Goal: Task Accomplishment & Management: Complete application form

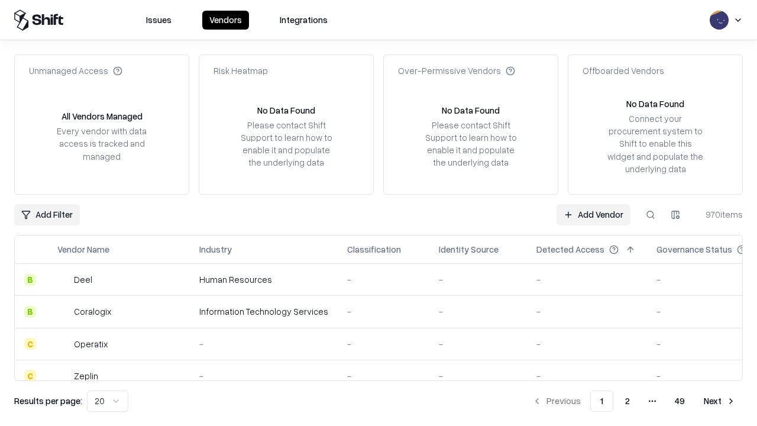
click at [593, 214] on link "Add Vendor" at bounding box center [593, 214] width 74 height 21
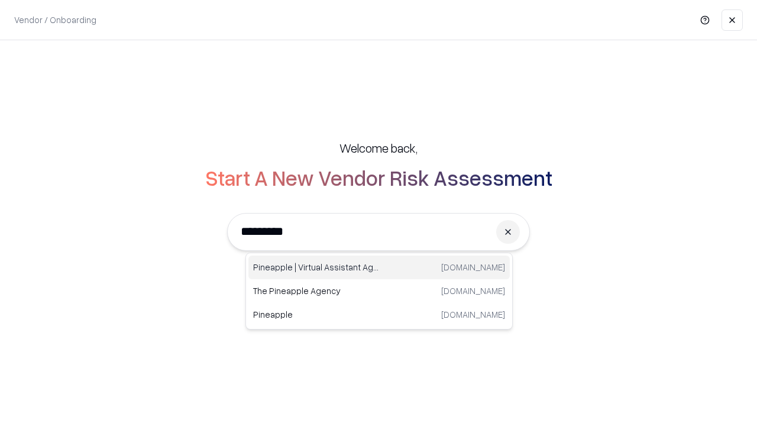
click at [379, 267] on div "Pineapple | Virtual Assistant Agency [DOMAIN_NAME]" at bounding box center [378, 267] width 261 height 24
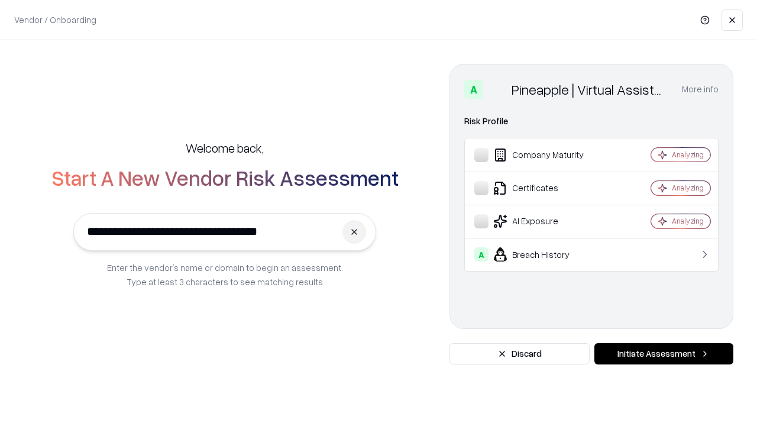
type input "**********"
click at [663, 354] on button "Initiate Assessment" at bounding box center [663, 353] width 139 height 21
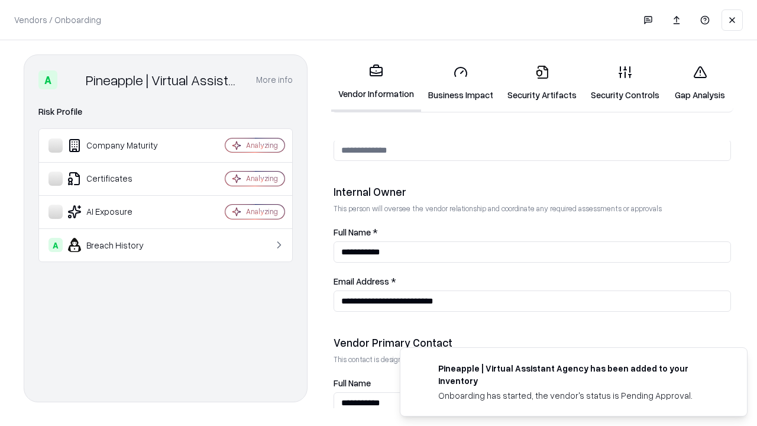
scroll to position [613, 0]
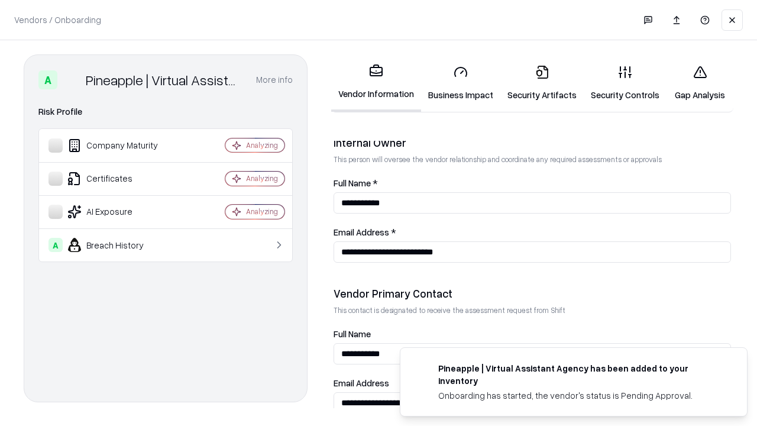
click at [461, 83] on link "Business Impact" at bounding box center [460, 83] width 79 height 55
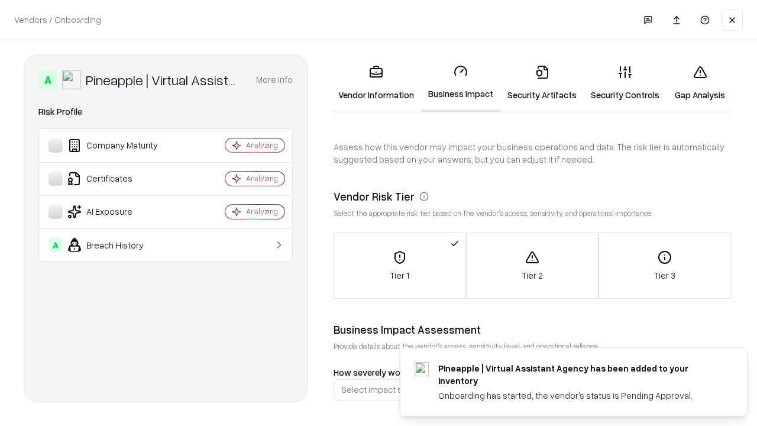
click at [542, 83] on link "Security Artifacts" at bounding box center [541, 83] width 83 height 55
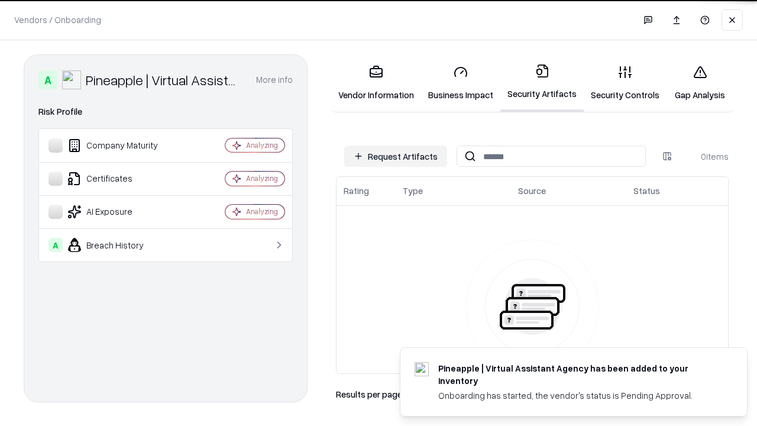
click at [396, 156] on button "Request Artifacts" at bounding box center [395, 155] width 103 height 21
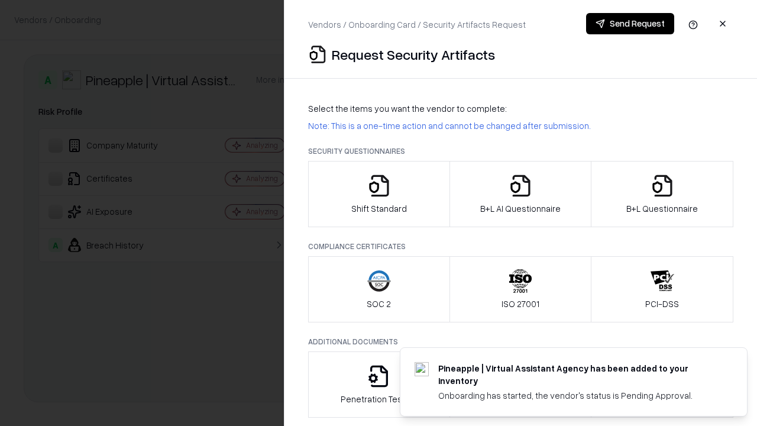
click at [378, 194] on icon "button" at bounding box center [379, 186] width 24 height 24
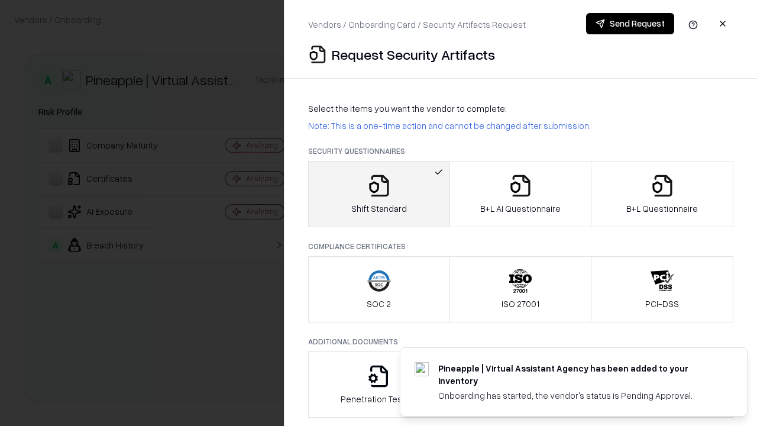
click at [630, 24] on button "Send Request" at bounding box center [630, 23] width 88 height 21
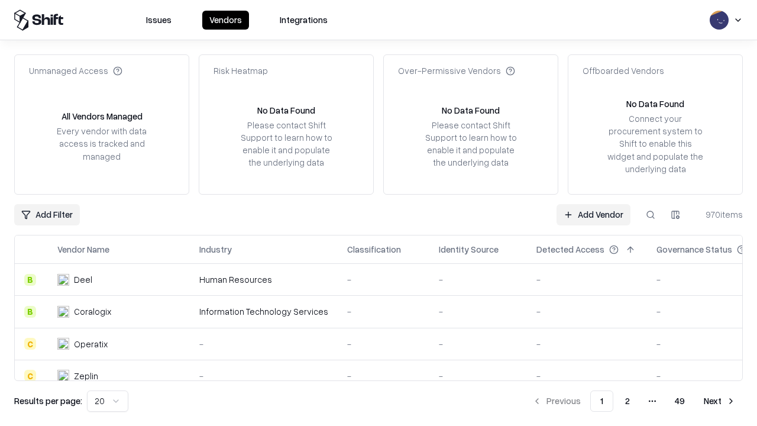
click at [650, 214] on button at bounding box center [650, 214] width 21 height 21
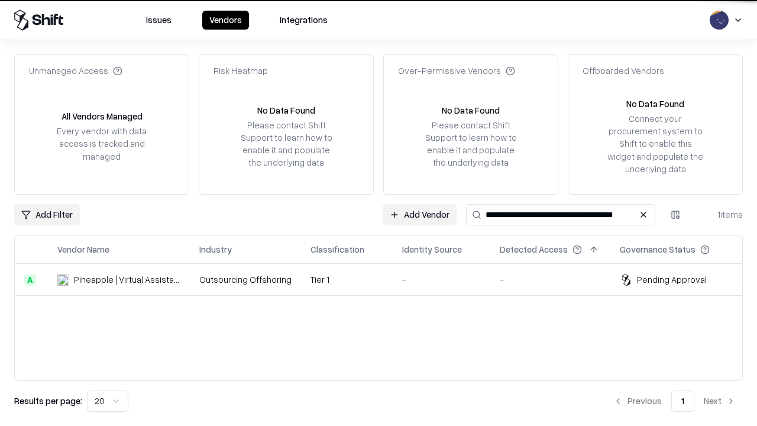
type input "**********"
click at [386, 279] on td "Tier 1" at bounding box center [347, 280] width 92 height 32
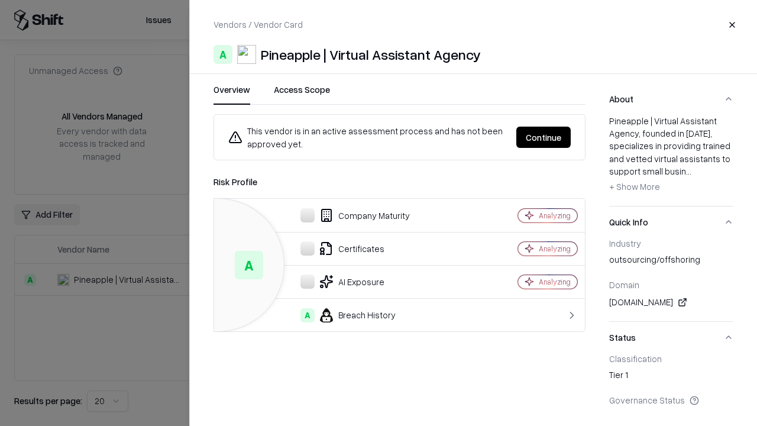
click at [543, 137] on button "Continue" at bounding box center [543, 137] width 54 height 21
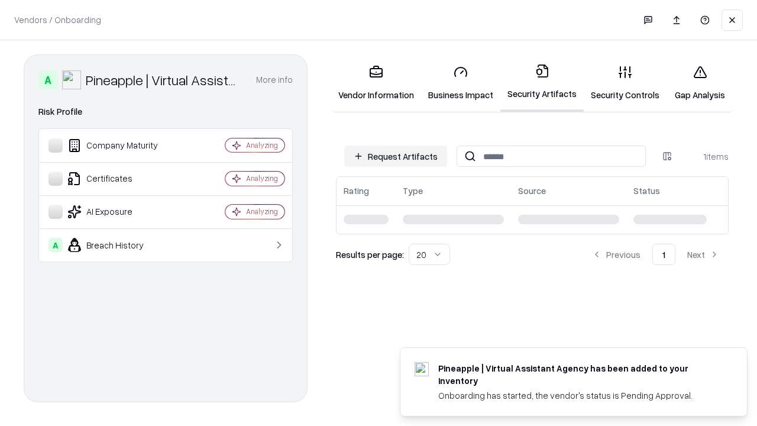
click at [625, 83] on link "Security Controls" at bounding box center [625, 83] width 83 height 55
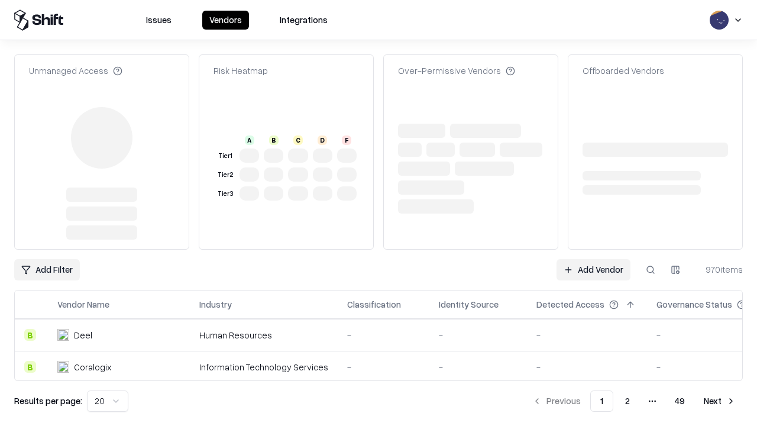
click at [593, 259] on link "Add Vendor" at bounding box center [593, 269] width 74 height 21
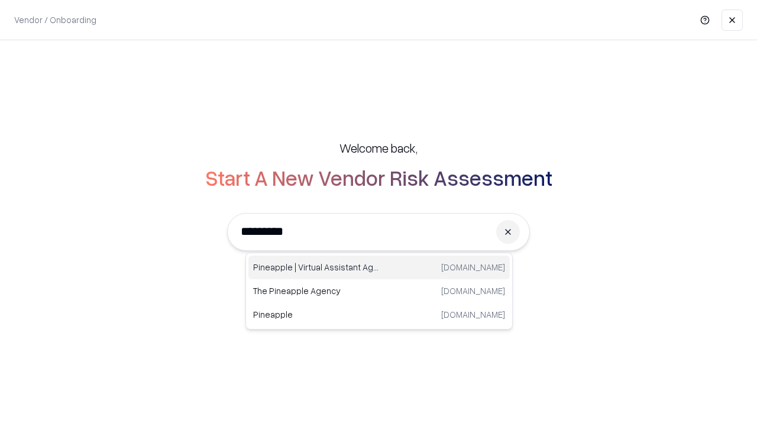
click at [379, 267] on div "Pineapple | Virtual Assistant Agency [DOMAIN_NAME]" at bounding box center [378, 267] width 261 height 24
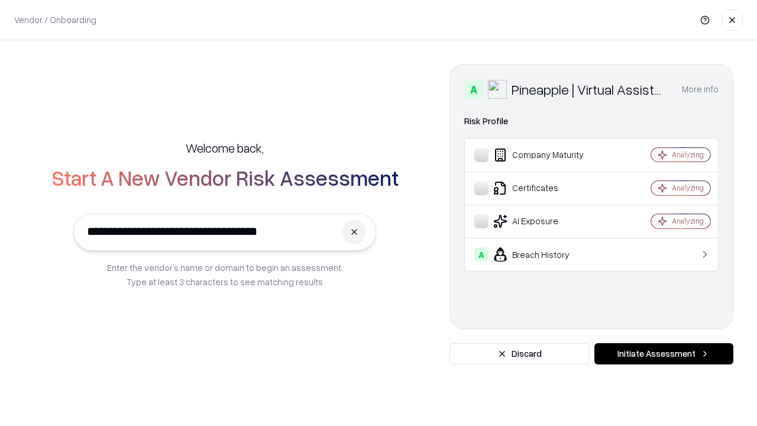
type input "**********"
click at [663, 354] on button "Initiate Assessment" at bounding box center [663, 353] width 139 height 21
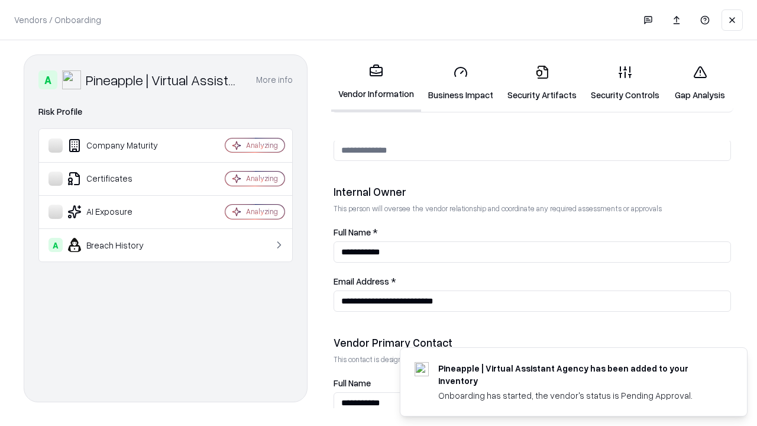
scroll to position [613, 0]
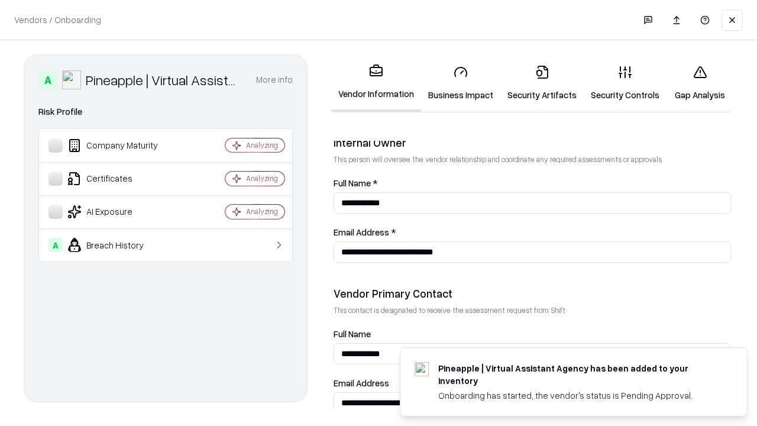
click at [700, 83] on link "Gap Analysis" at bounding box center [699, 83] width 67 height 55
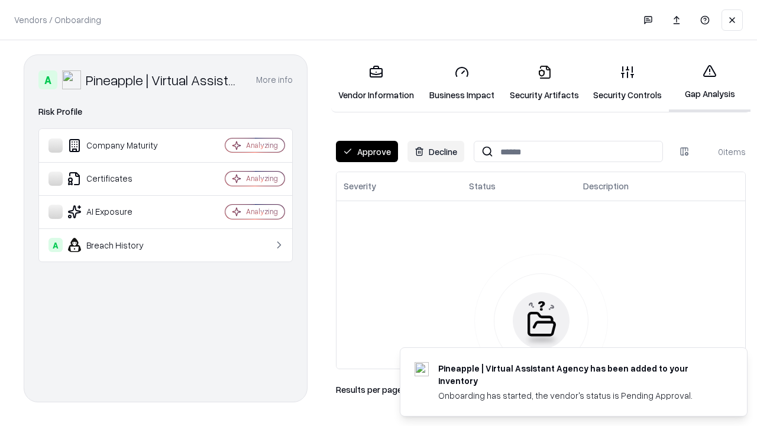
click at [367, 151] on button "Approve" at bounding box center [367, 151] width 62 height 21
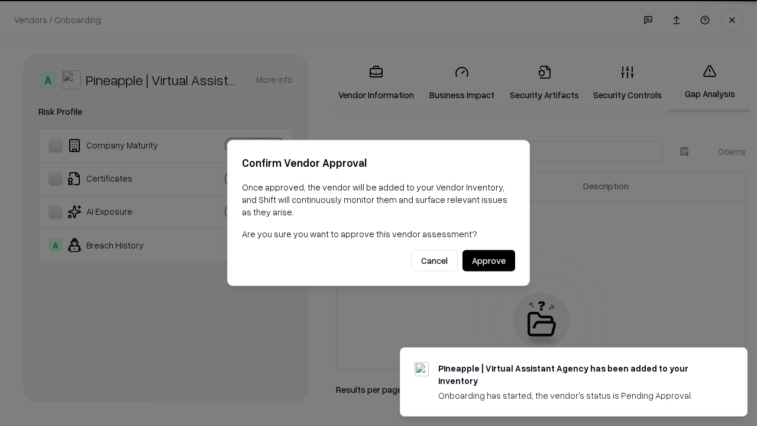
click at [488, 260] on button "Approve" at bounding box center [488, 260] width 53 height 21
